Goal: Information Seeking & Learning: Find specific fact

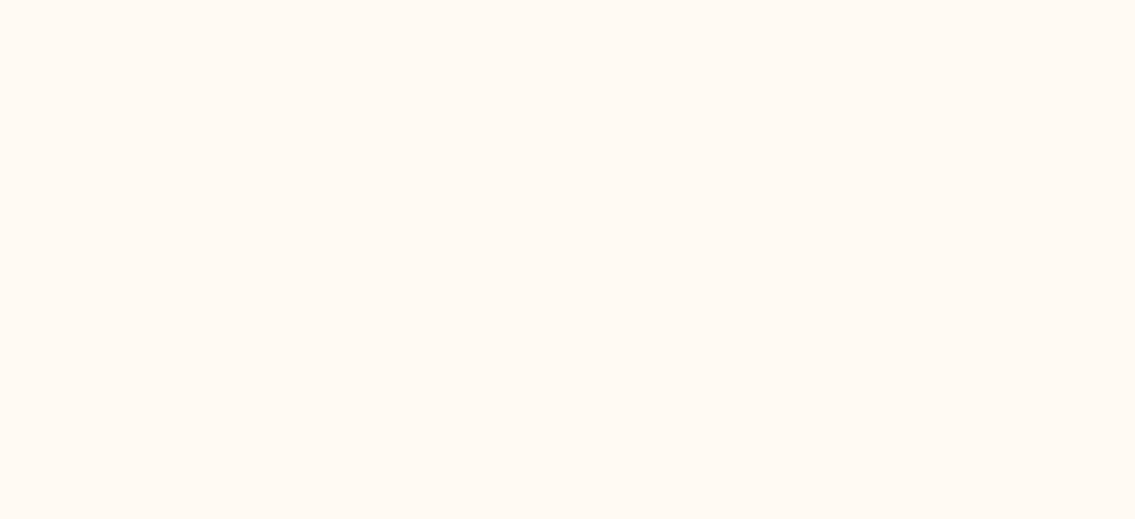
click at [437, 0] on html at bounding box center [567, 0] width 1135 height 0
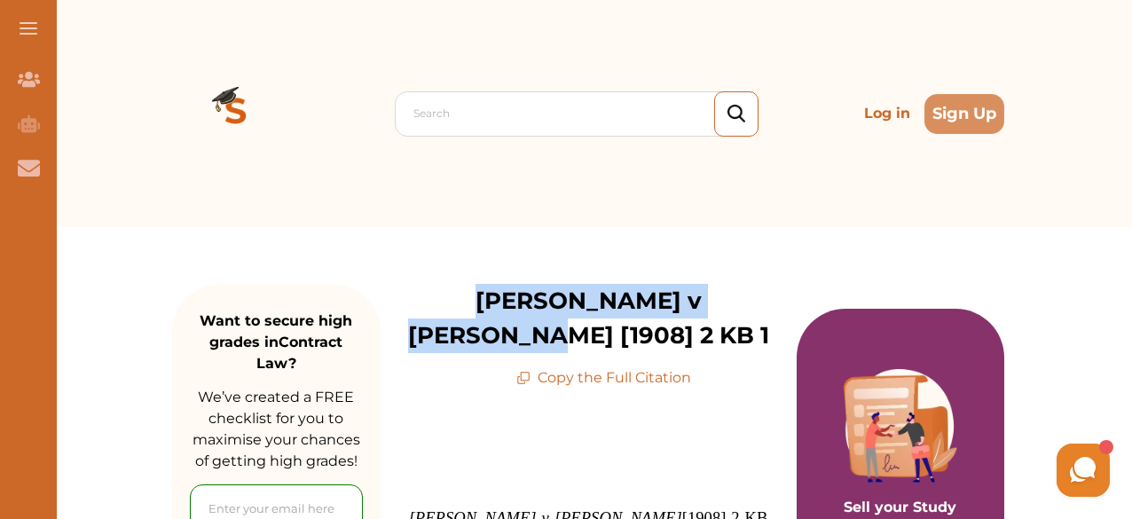
drag, startPoint x: 433, startPoint y: 302, endPoint x: 781, endPoint y: 302, distance: 347.7
click at [781, 302] on div "[PERSON_NAME] v [PERSON_NAME] [1908] 2 KB 1 Copy the Full Citation" at bounding box center [589, 336] width 416 height 105
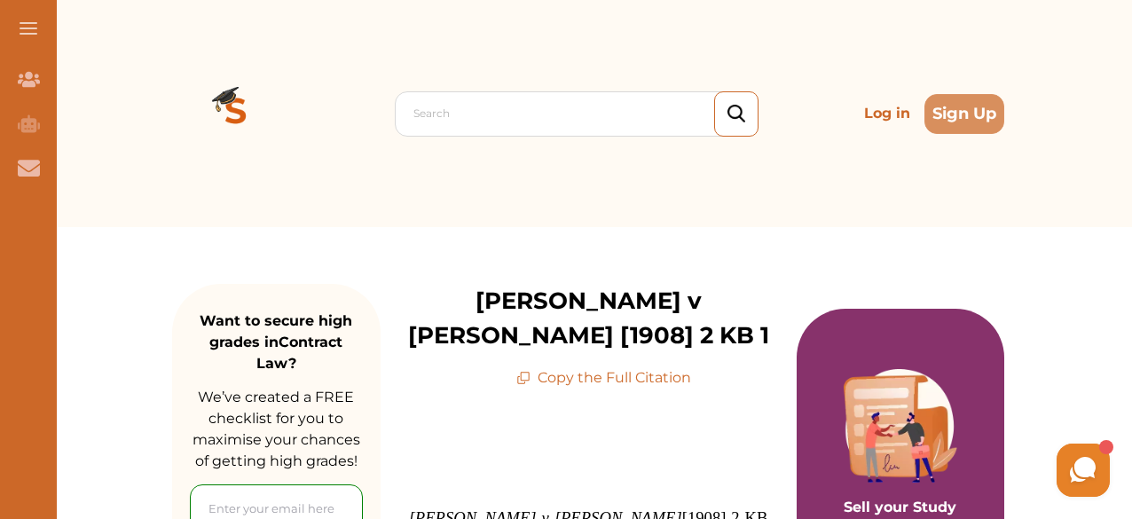
click at [632, 367] on p "Copy the Full Citation" at bounding box center [603, 377] width 175 height 21
click at [637, 367] on p "Copy the Full Citation" at bounding box center [603, 377] width 175 height 21
click at [539, 367] on p "Copy the Full Citation" at bounding box center [603, 377] width 175 height 21
drag, startPoint x: 516, startPoint y: 338, endPoint x: 529, endPoint y: 347, distance: 15.3
click at [529, 371] on icon at bounding box center [523, 378] width 14 height 14
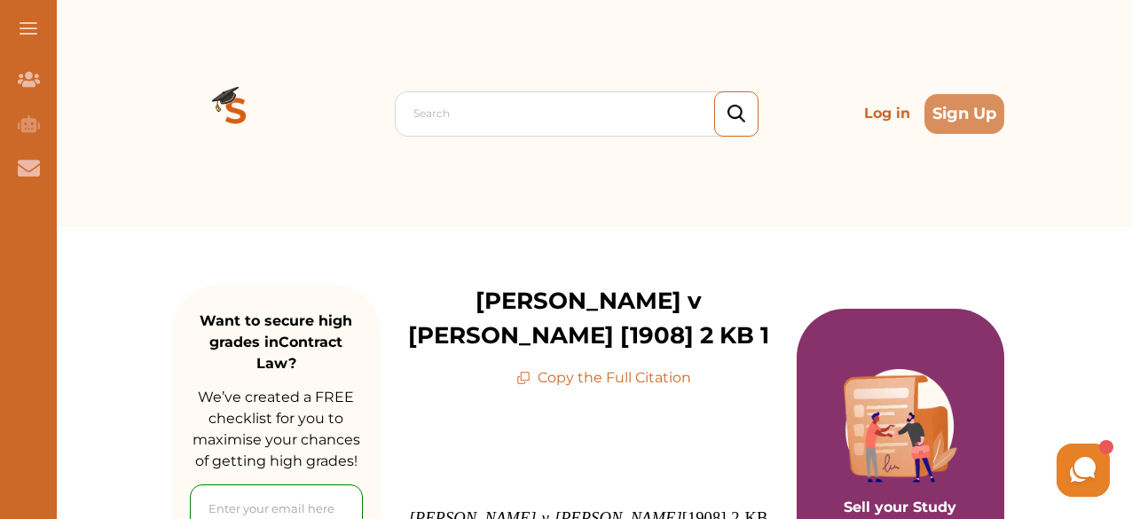
click at [529, 371] on icon at bounding box center [523, 378] width 14 height 14
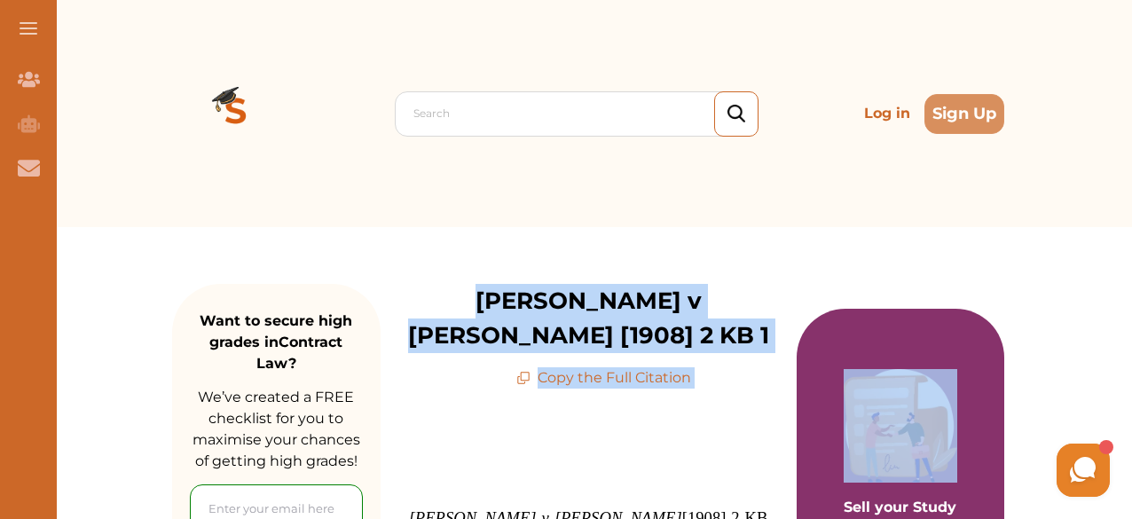
drag, startPoint x: 413, startPoint y: 299, endPoint x: 798, endPoint y: 317, distance: 385.4
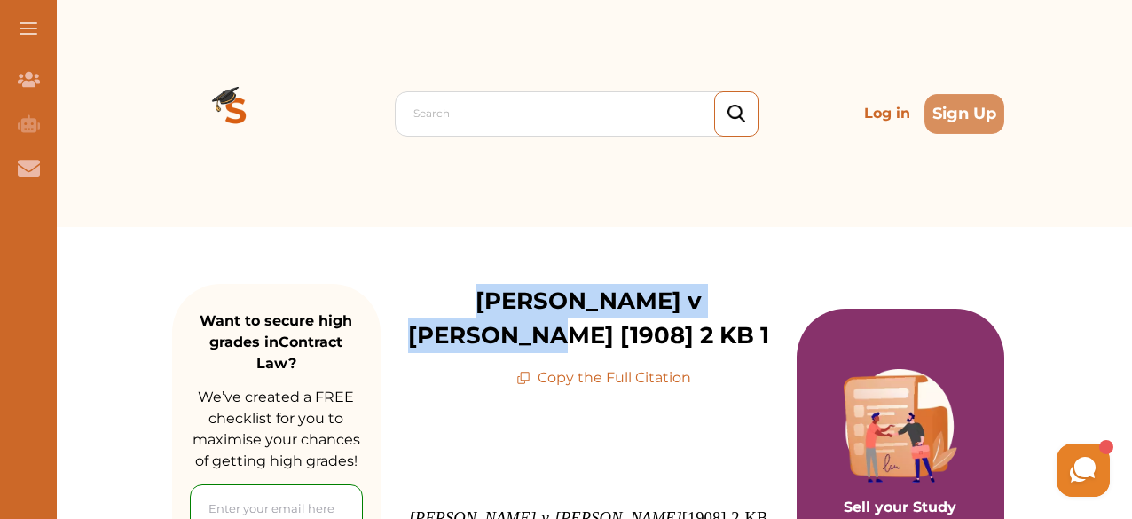
drag, startPoint x: 412, startPoint y: 303, endPoint x: 772, endPoint y: 289, distance: 359.5
click at [772, 289] on div "[PERSON_NAME] v [PERSON_NAME] [1908] 2 KB 1 Copy the Full Citation" at bounding box center [589, 336] width 416 height 105
copy p "[PERSON_NAME] v [PERSON_NAME] [1908] 2 KB 1"
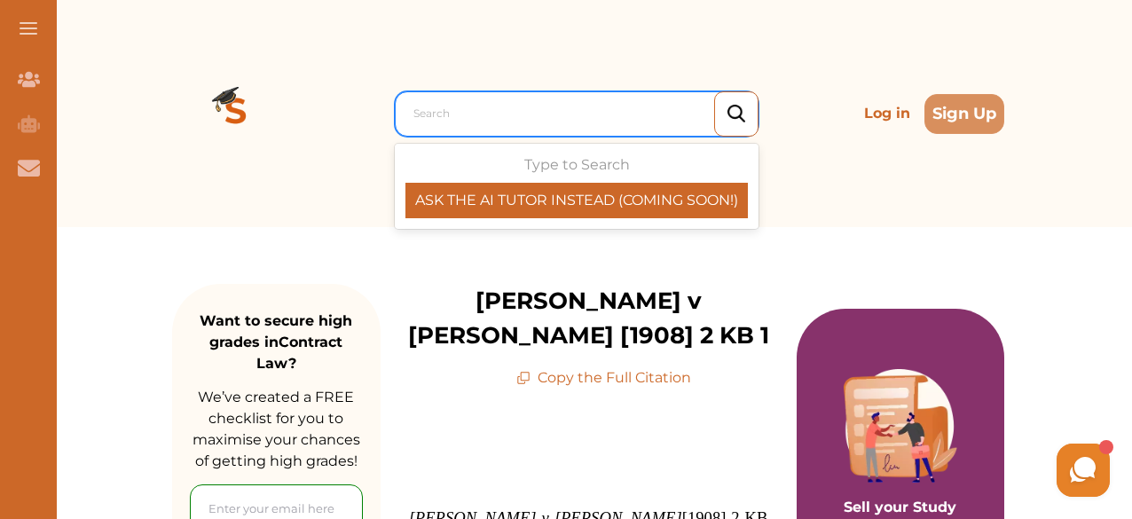
click at [714, 91] on div "Search" at bounding box center [577, 113] width 364 height 45
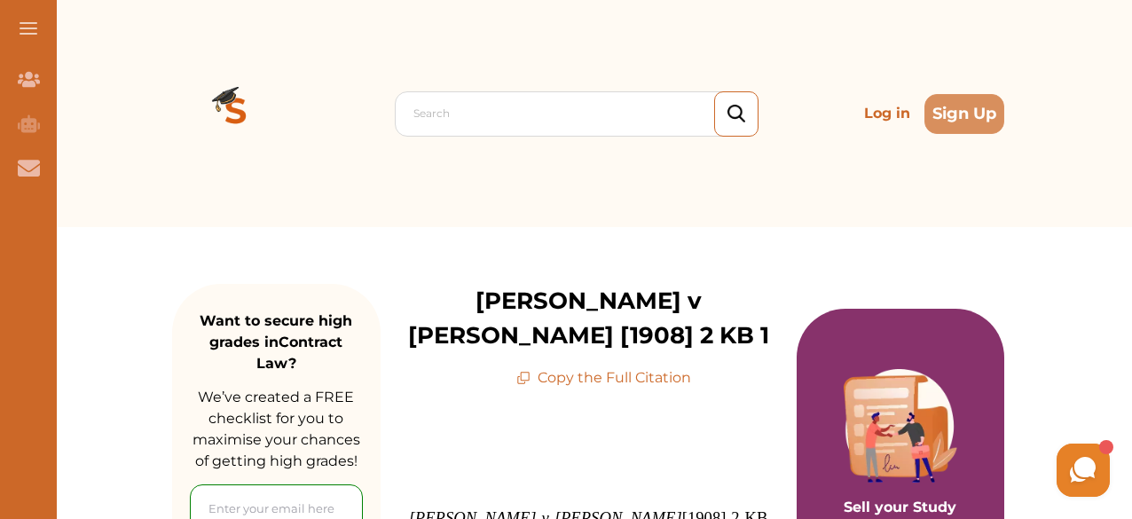
click at [725, 62] on div "Search Log in Sign Up" at bounding box center [588, 113] width 832 height 227
